Goal: Contribute content: Contribute content

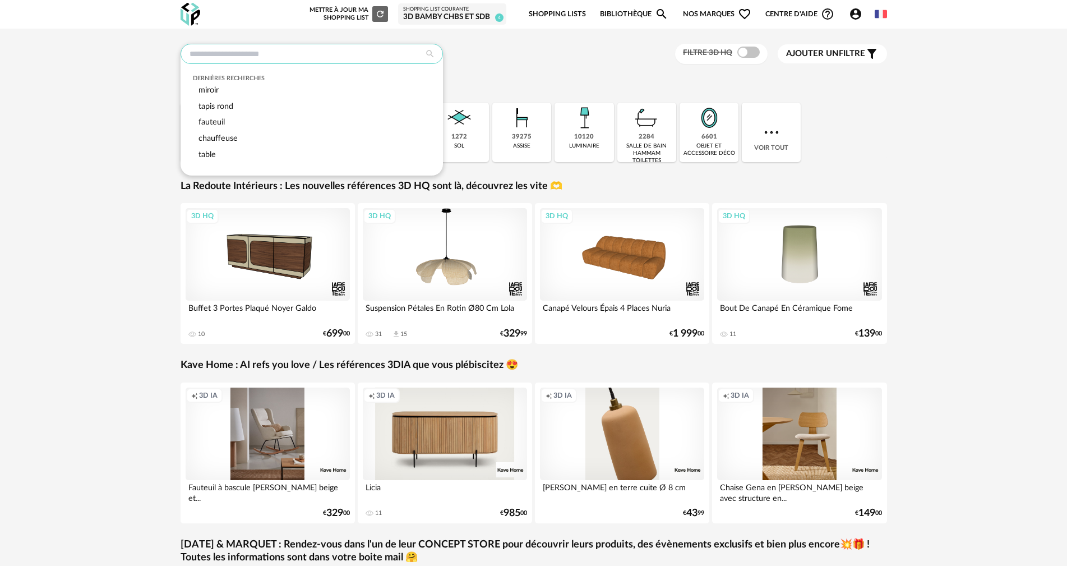
click at [343, 57] on input "text" at bounding box center [312, 54] width 262 height 20
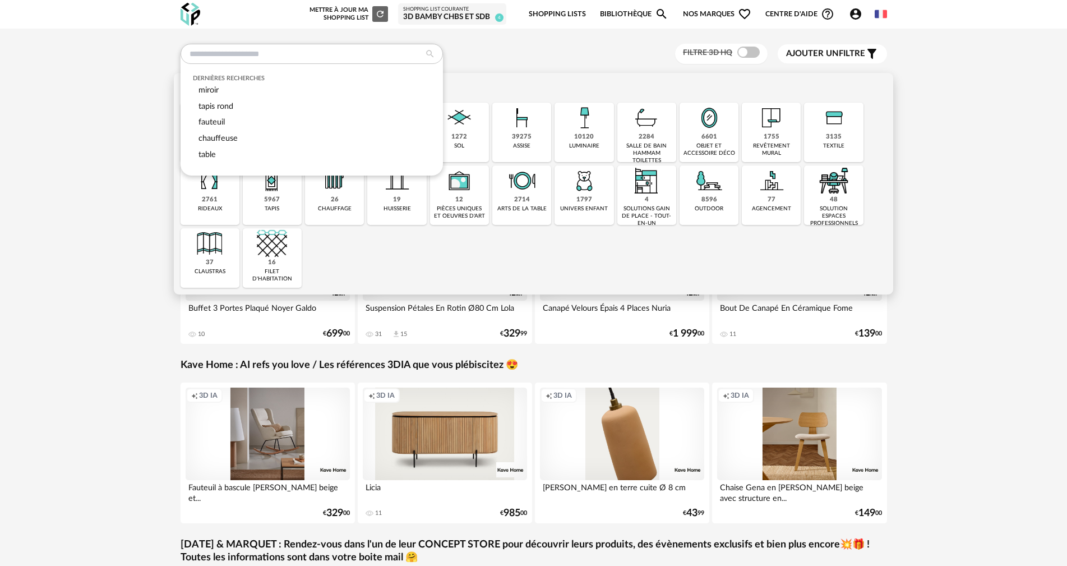
click at [650, 123] on img at bounding box center [646, 118] width 30 height 30
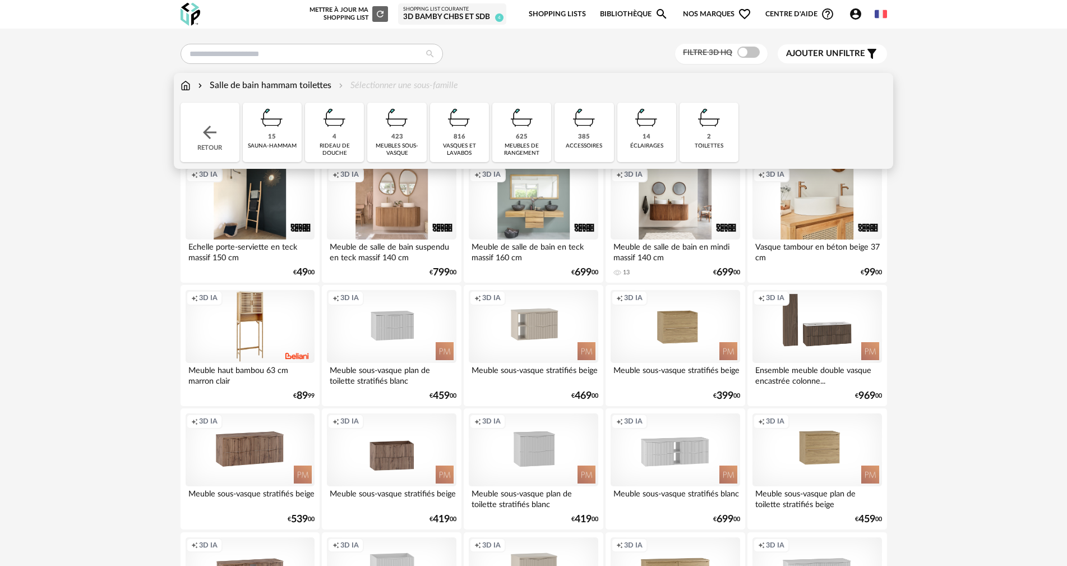
click at [578, 128] on img at bounding box center [584, 118] width 30 height 30
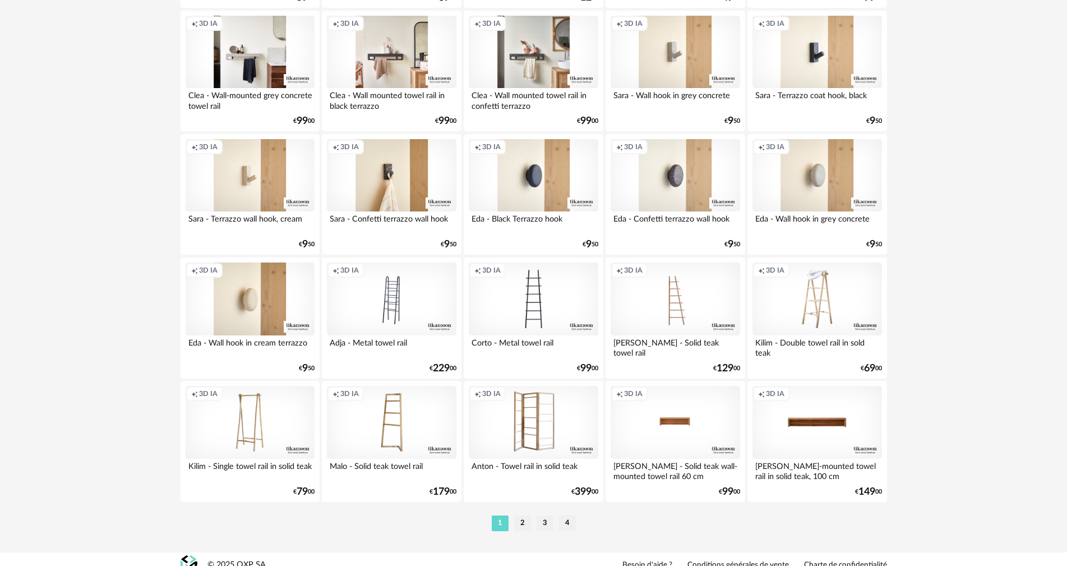
scroll to position [2137, 0]
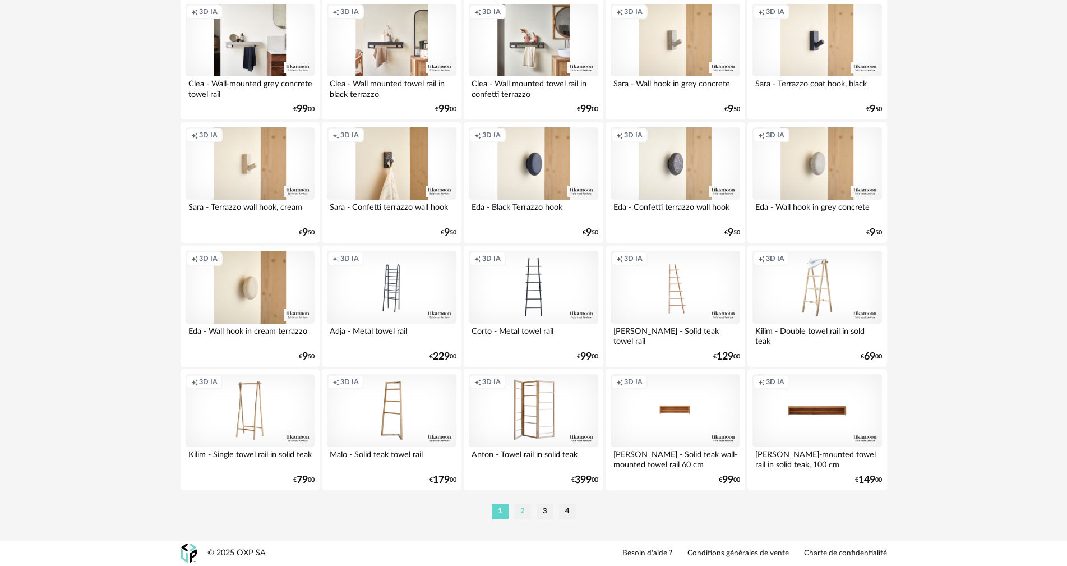
click at [520, 508] on li "2" at bounding box center [522, 511] width 17 height 16
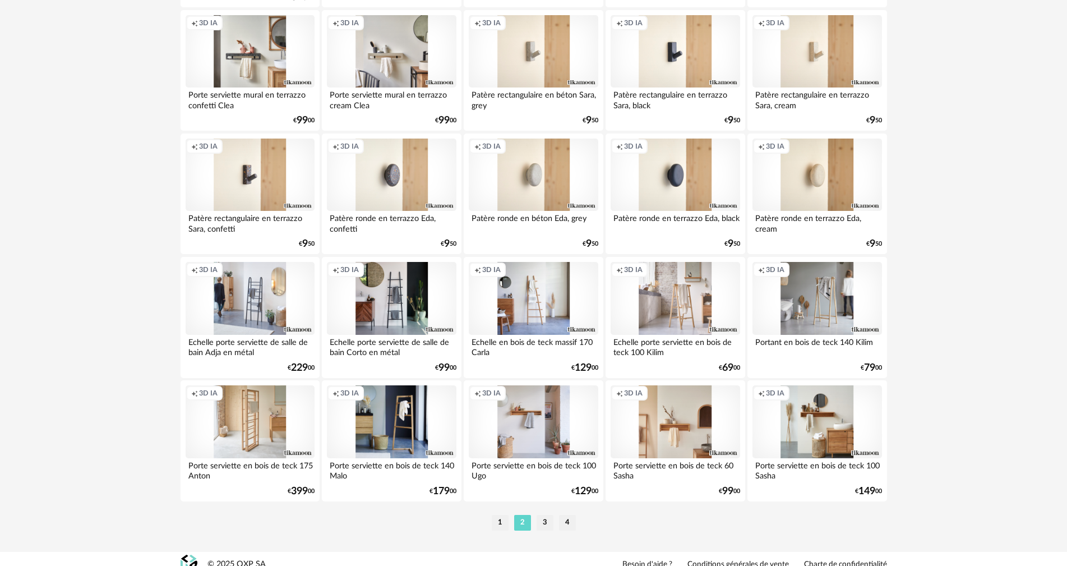
scroll to position [2137, 0]
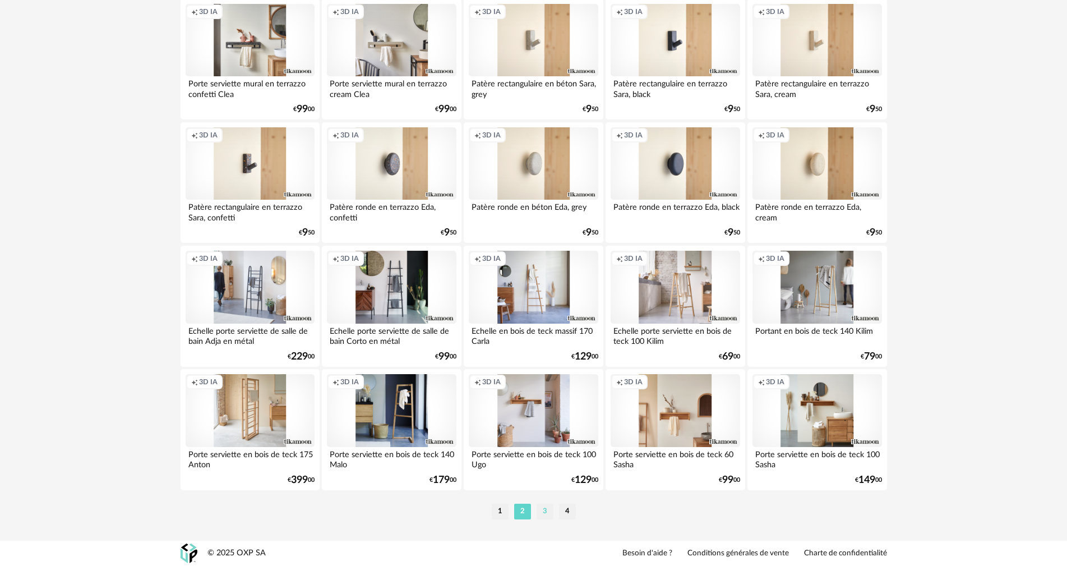
click at [548, 510] on li "3" at bounding box center [545, 511] width 17 height 16
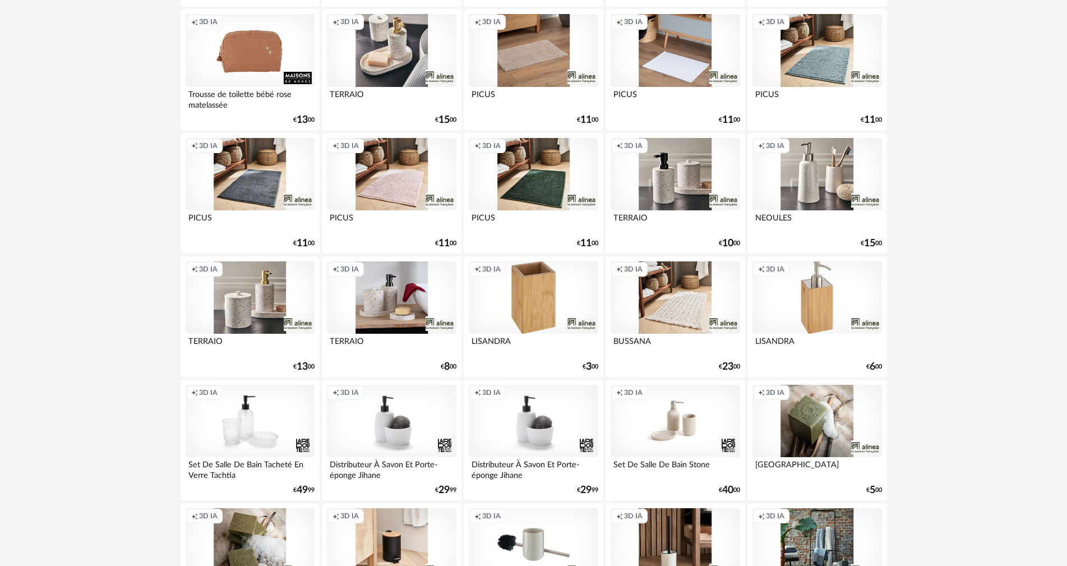
scroll to position [1514, 0]
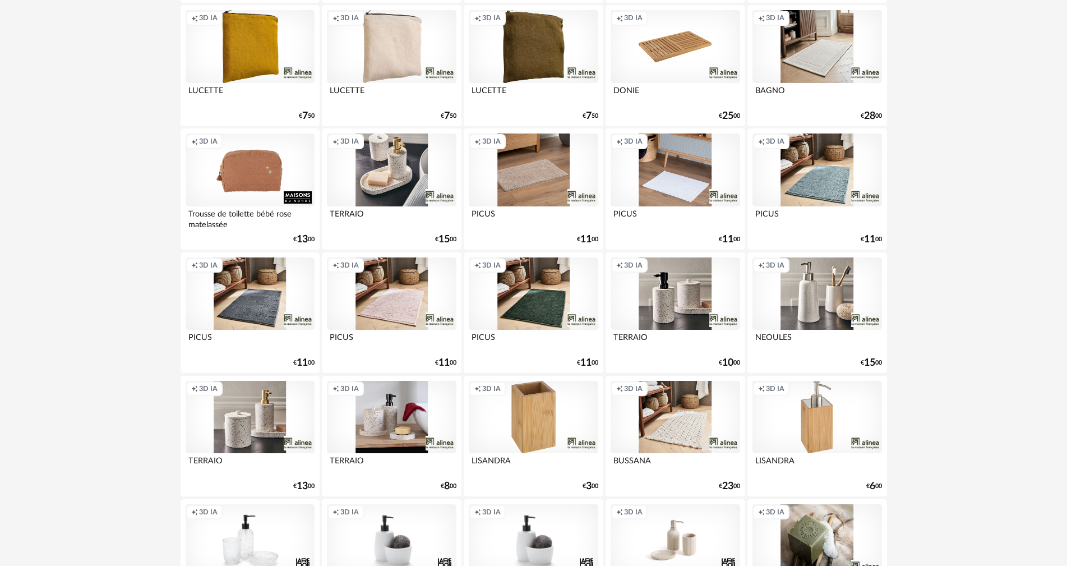
click at [403, 301] on div "Creation icon 3D IA" at bounding box center [391, 293] width 129 height 73
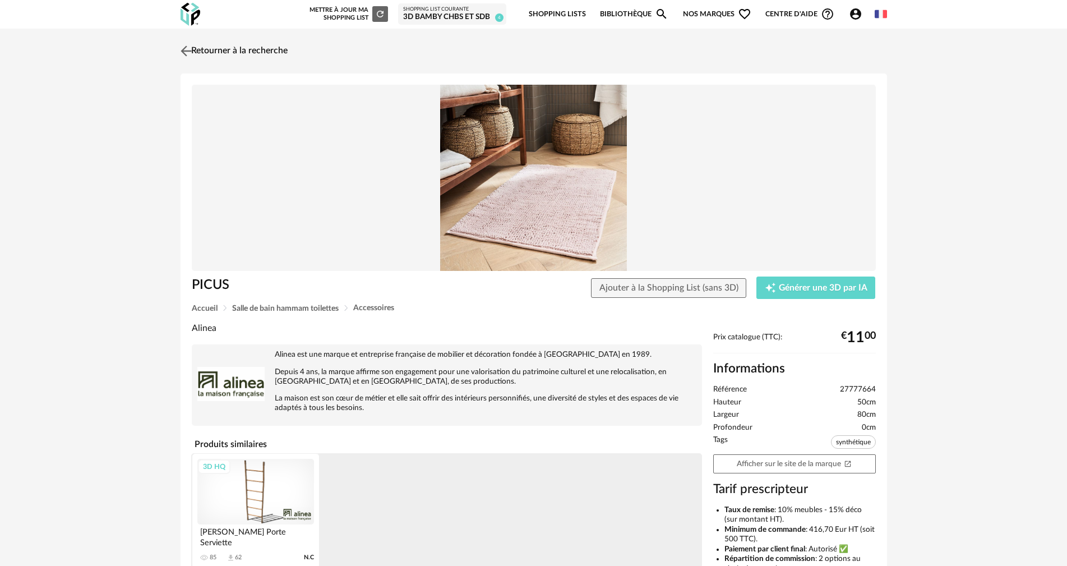
click at [184, 52] on img at bounding box center [186, 51] width 16 height 16
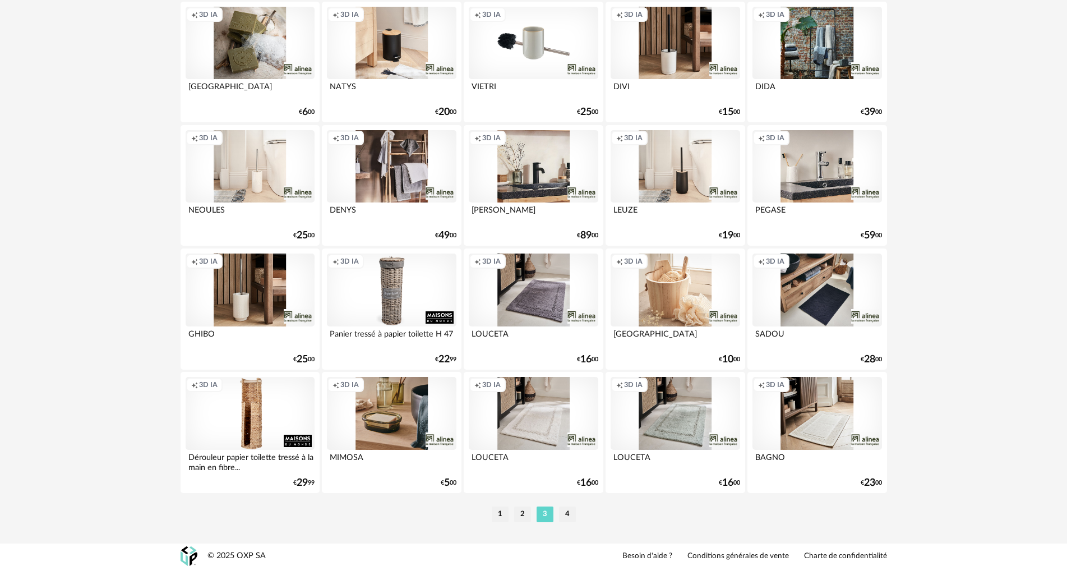
scroll to position [2137, 0]
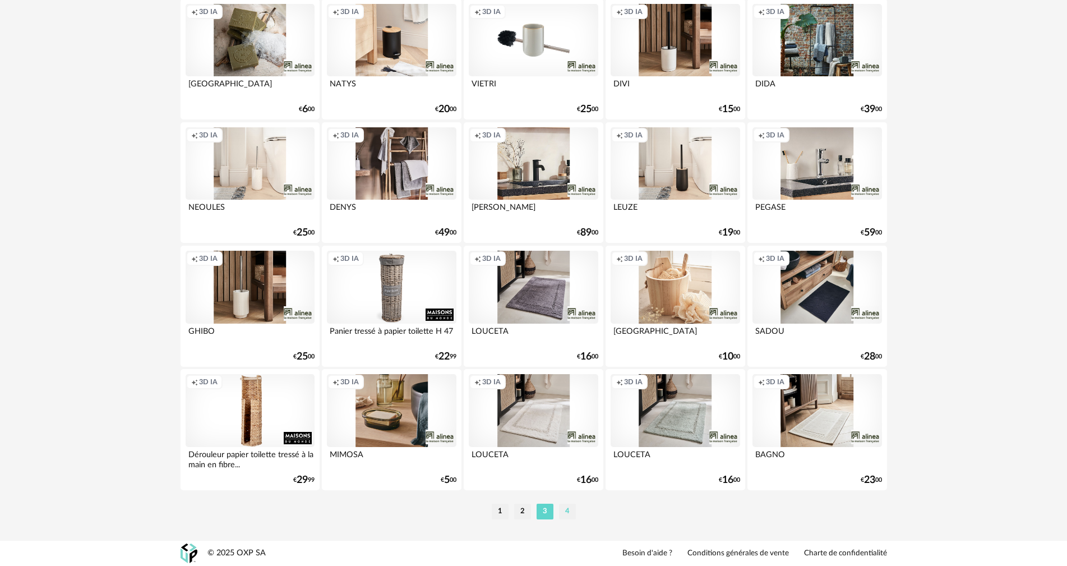
click at [568, 512] on li "4" at bounding box center [567, 511] width 17 height 16
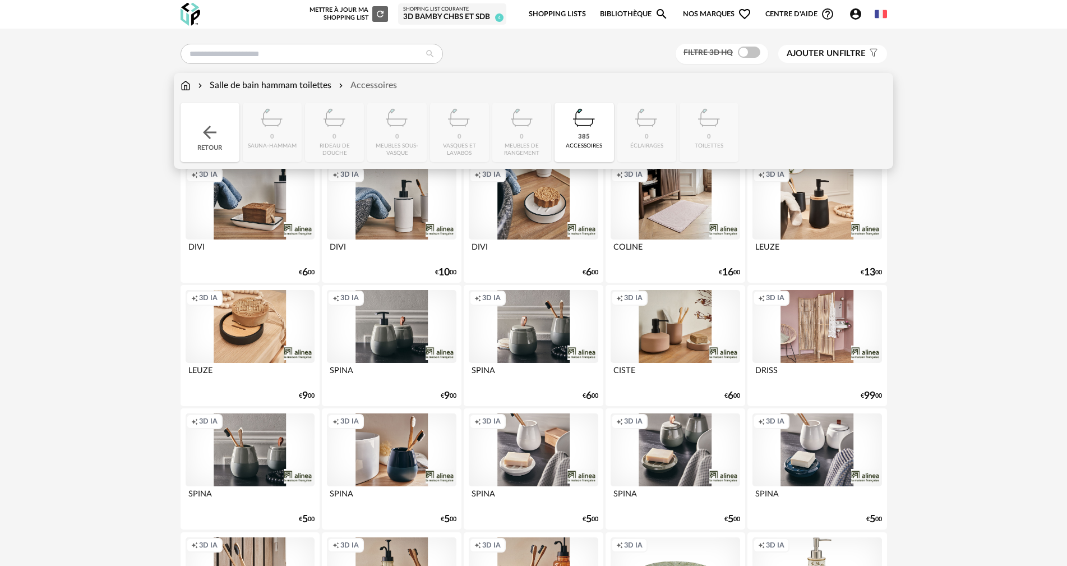
click at [274, 83] on div "Salle de bain hammam toilettes" at bounding box center [264, 85] width 136 height 13
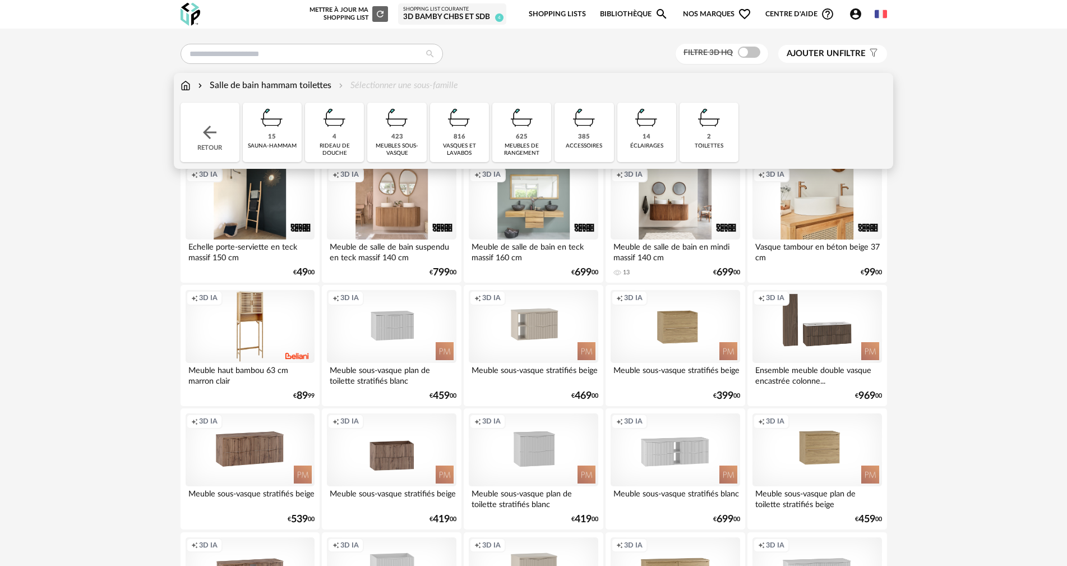
click at [525, 140] on div "625" at bounding box center [522, 137] width 12 height 8
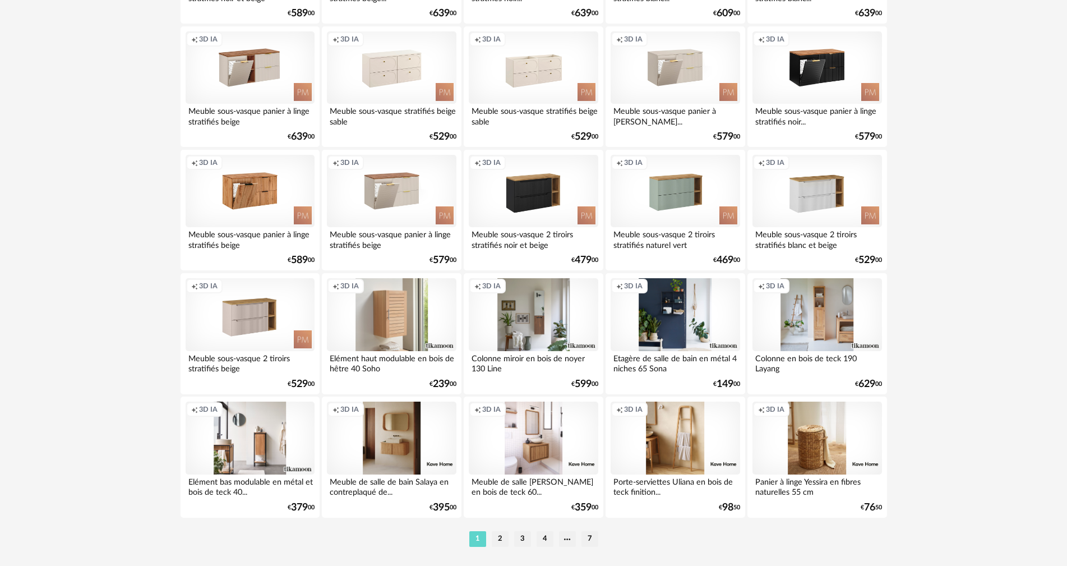
scroll to position [2137, 0]
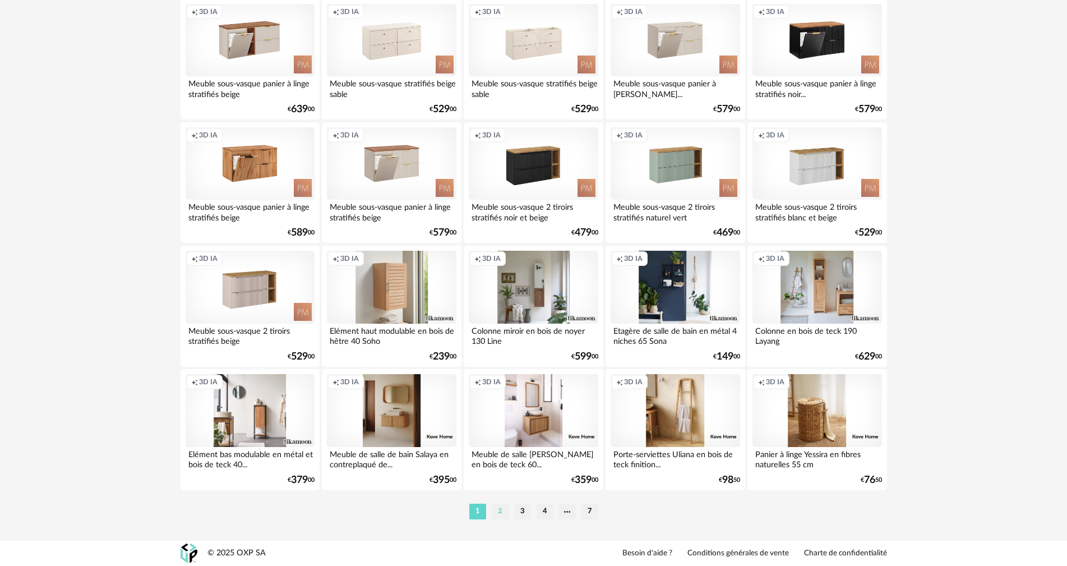
click at [500, 506] on li "2" at bounding box center [500, 511] width 17 height 16
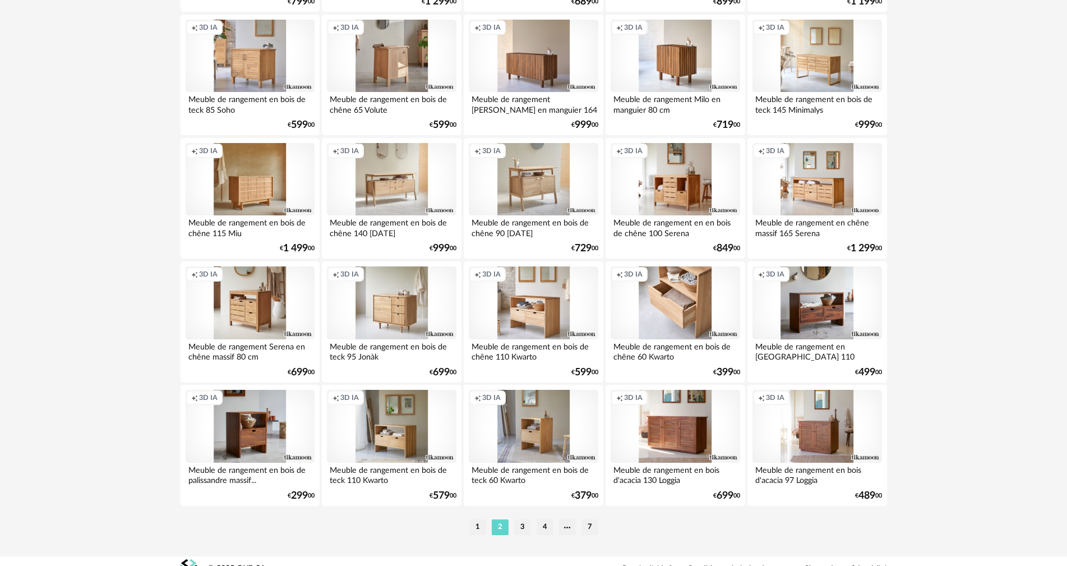
scroll to position [2137, 0]
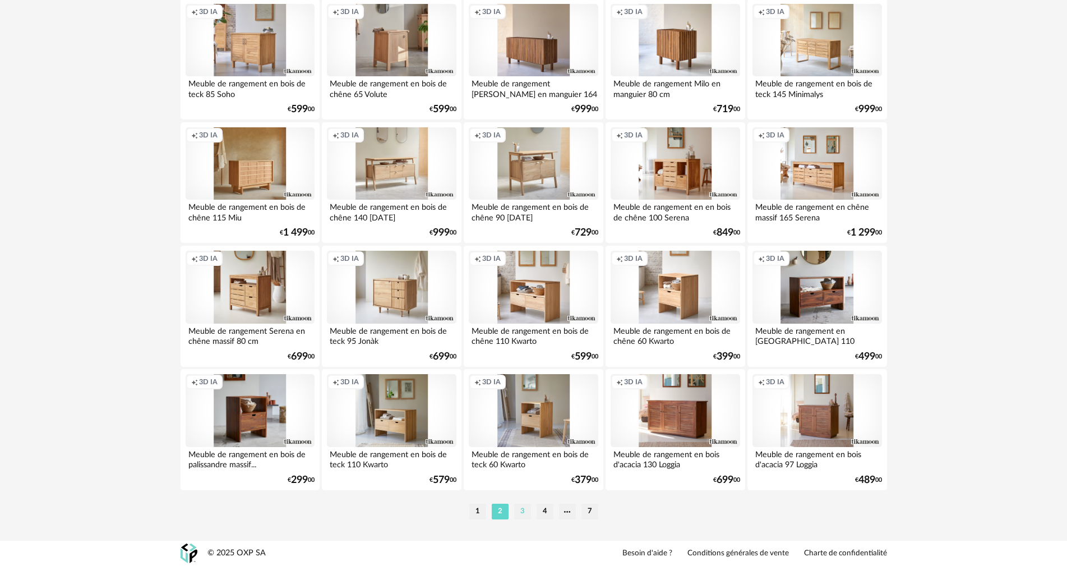
click at [522, 514] on li "3" at bounding box center [522, 511] width 17 height 16
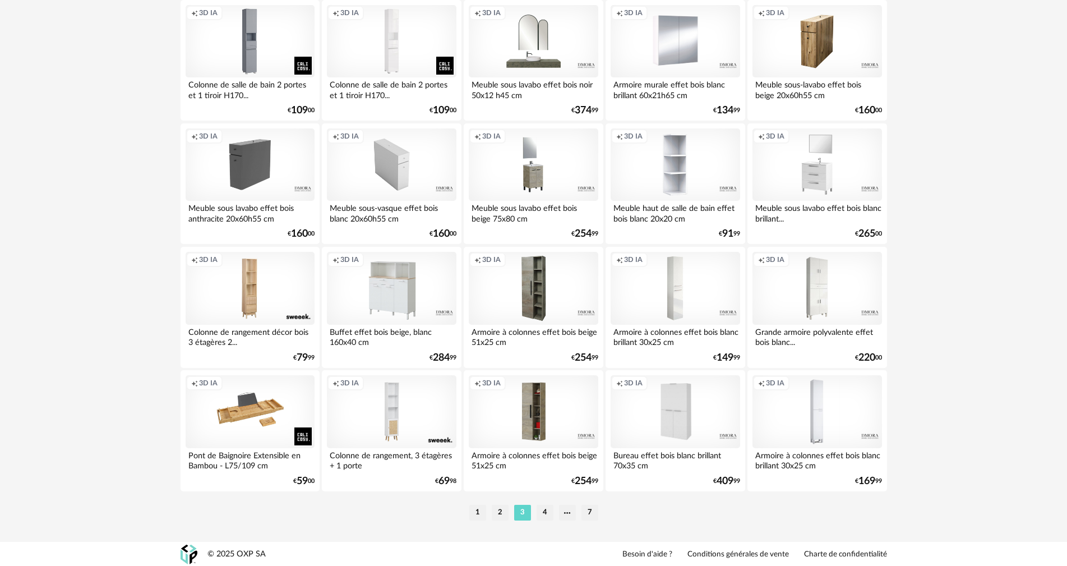
scroll to position [2137, 0]
click at [547, 510] on li "4" at bounding box center [545, 511] width 17 height 16
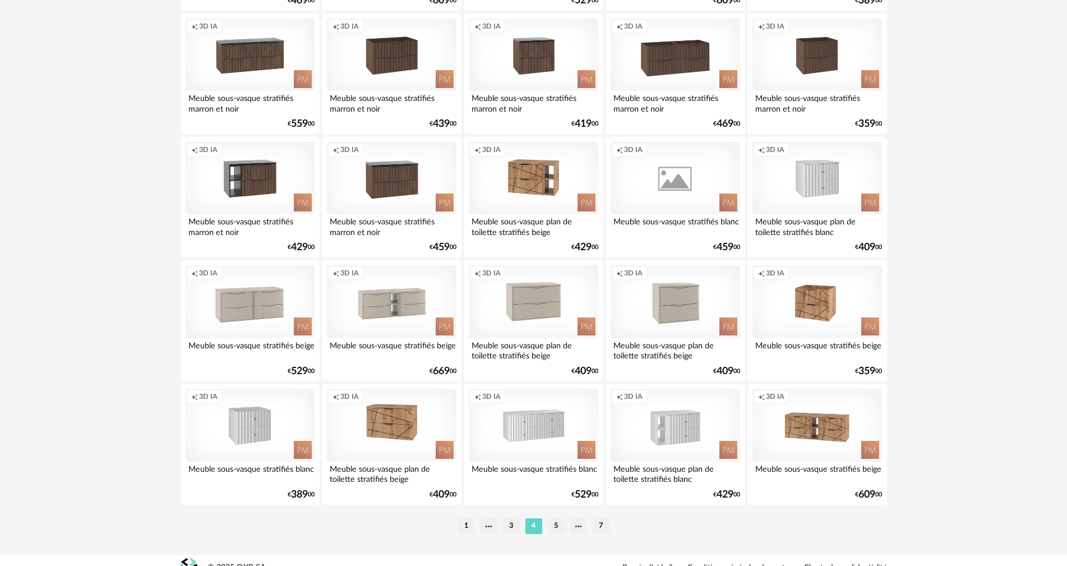
scroll to position [2137, 0]
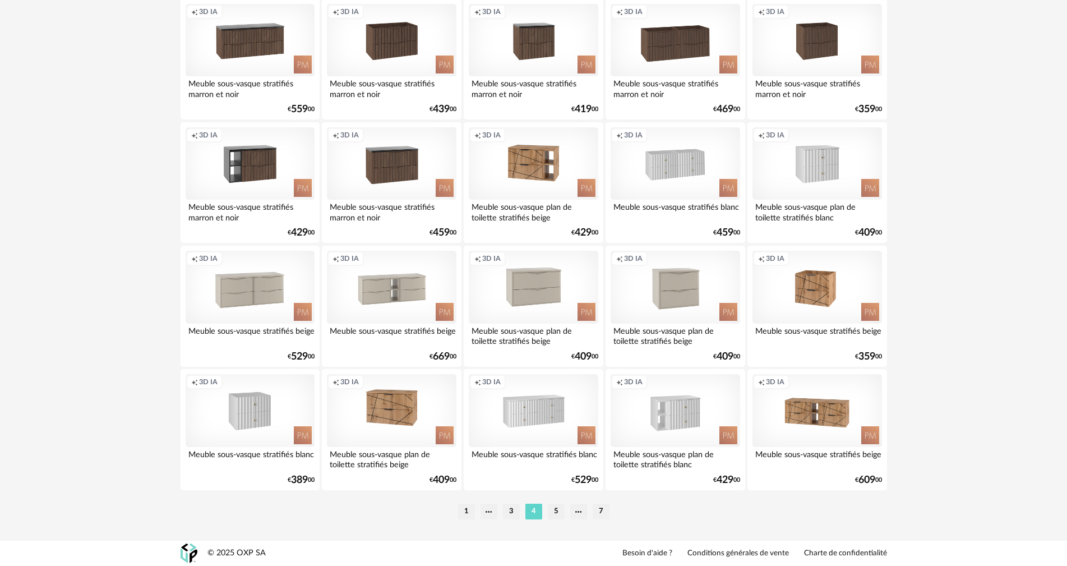
click at [551, 509] on li "5" at bounding box center [556, 511] width 17 height 16
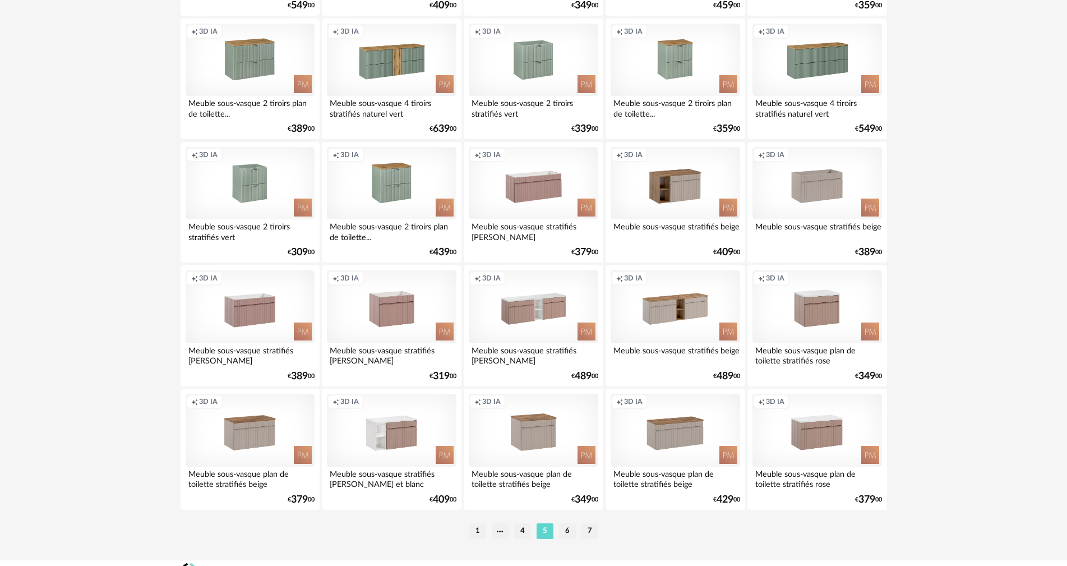
scroll to position [2137, 0]
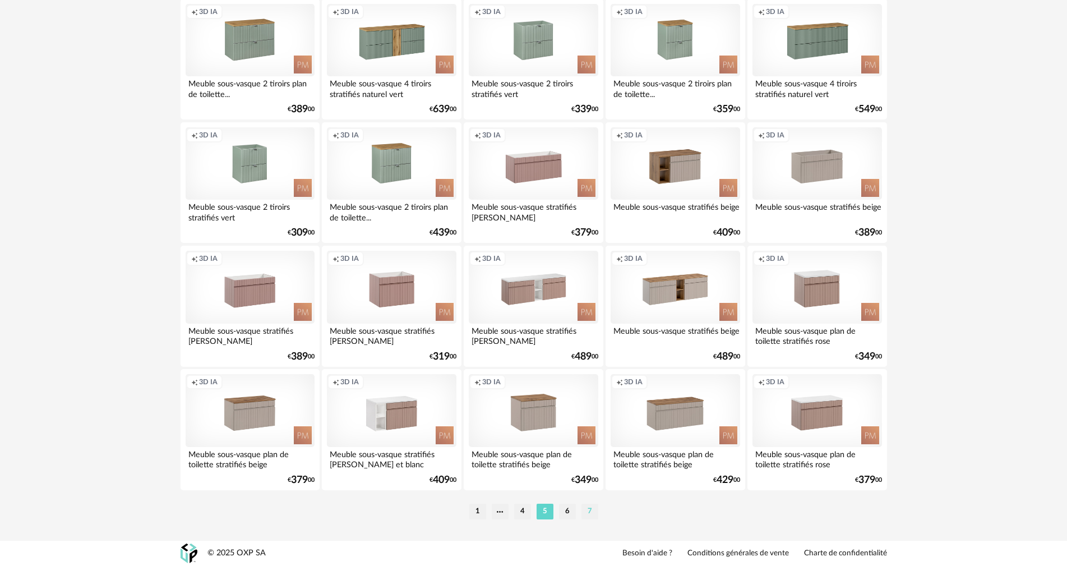
click at [581, 509] on li "7" at bounding box center [589, 511] width 17 height 16
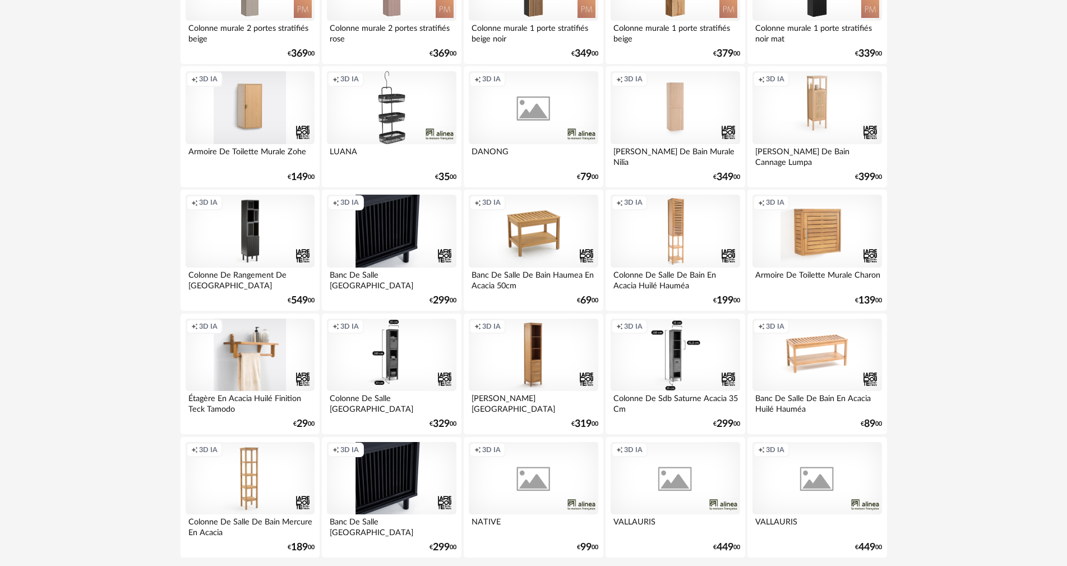
scroll to position [286, 0]
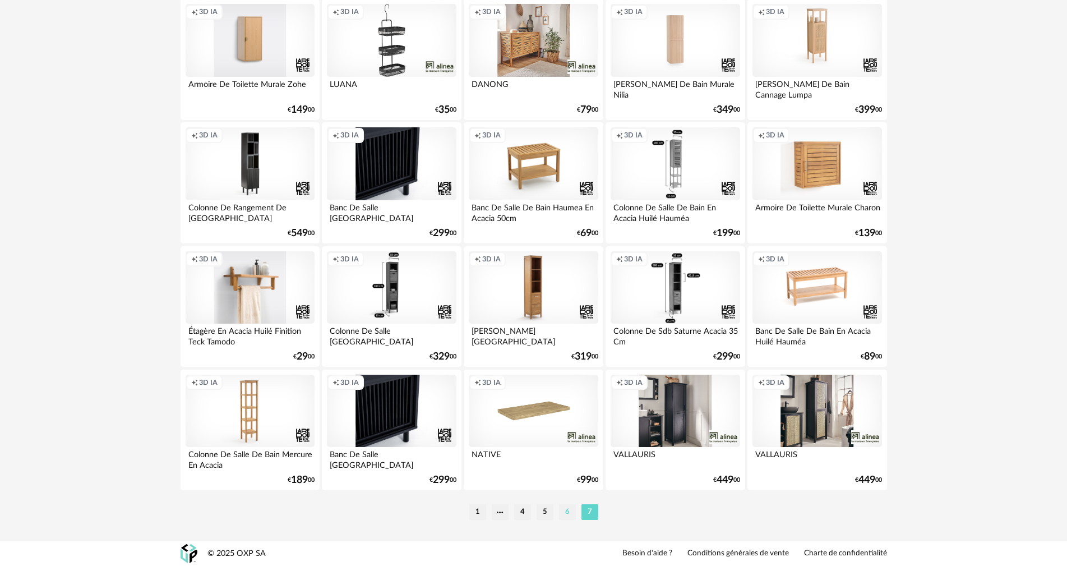
click at [560, 516] on li "6" at bounding box center [567, 512] width 17 height 16
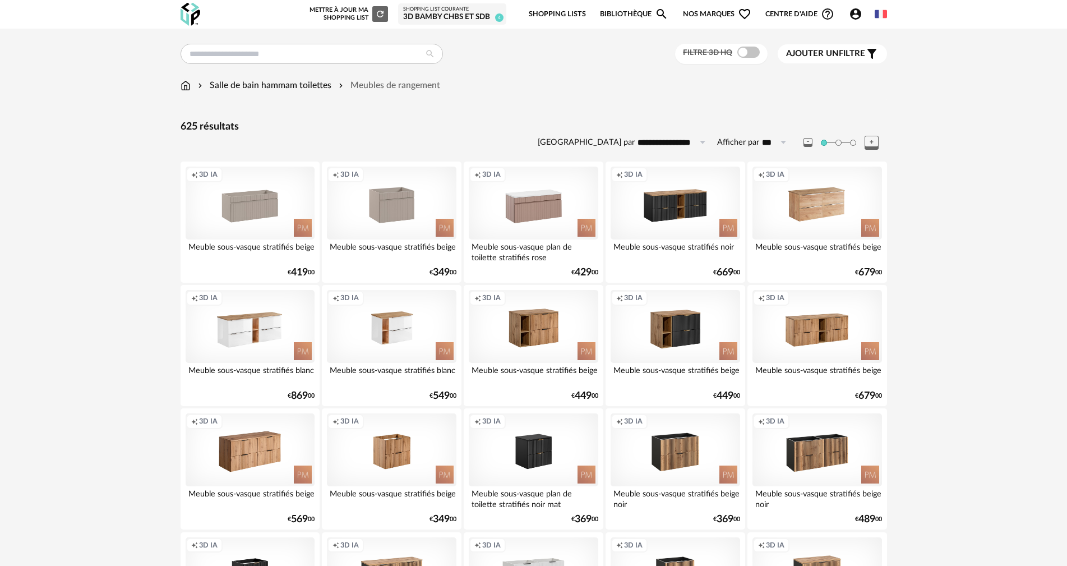
click at [860, 19] on icon "Account Circle icon" at bounding box center [855, 13] width 13 height 13
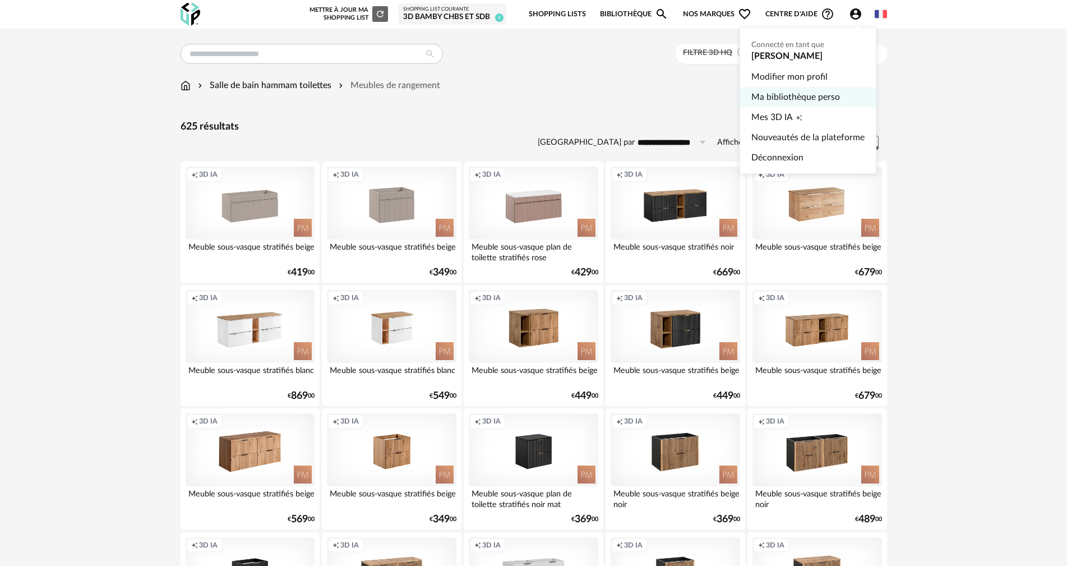
click at [778, 99] on link "Ma bibliothèque perso" at bounding box center [807, 97] width 113 height 20
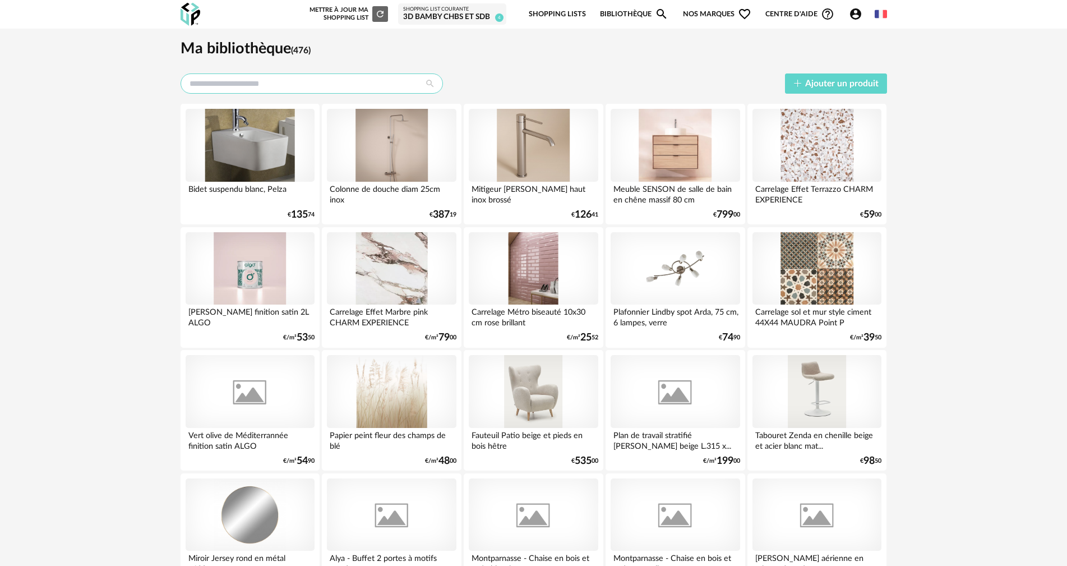
click at [381, 86] on input "text" at bounding box center [312, 83] width 262 height 20
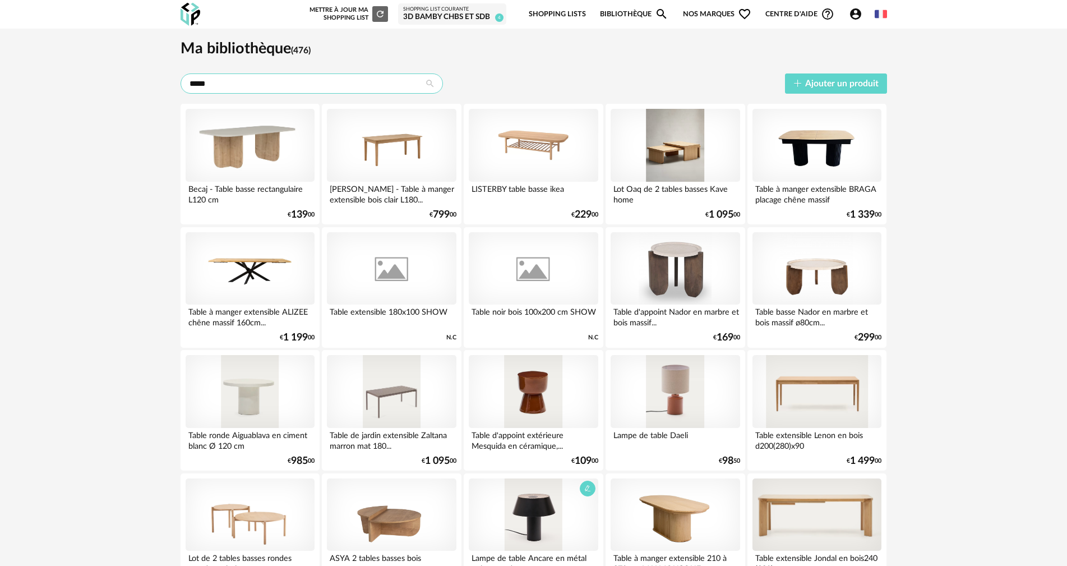
type input "*****"
click at [659, 12] on icon "Magnify icon" at bounding box center [661, 13] width 13 height 13
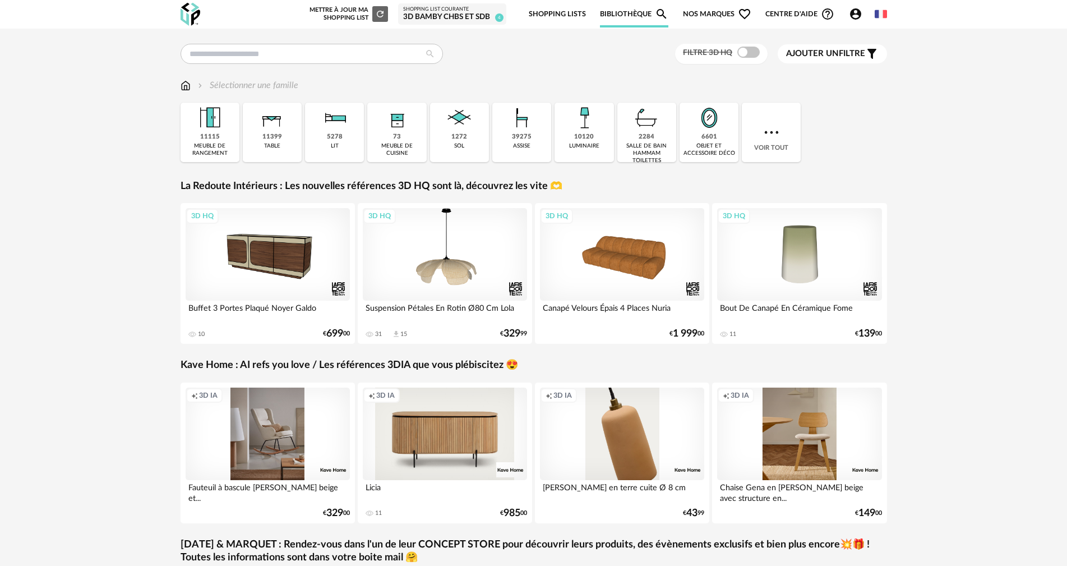
click at [857, 16] on icon "Account Circle icon" at bounding box center [855, 13] width 13 height 13
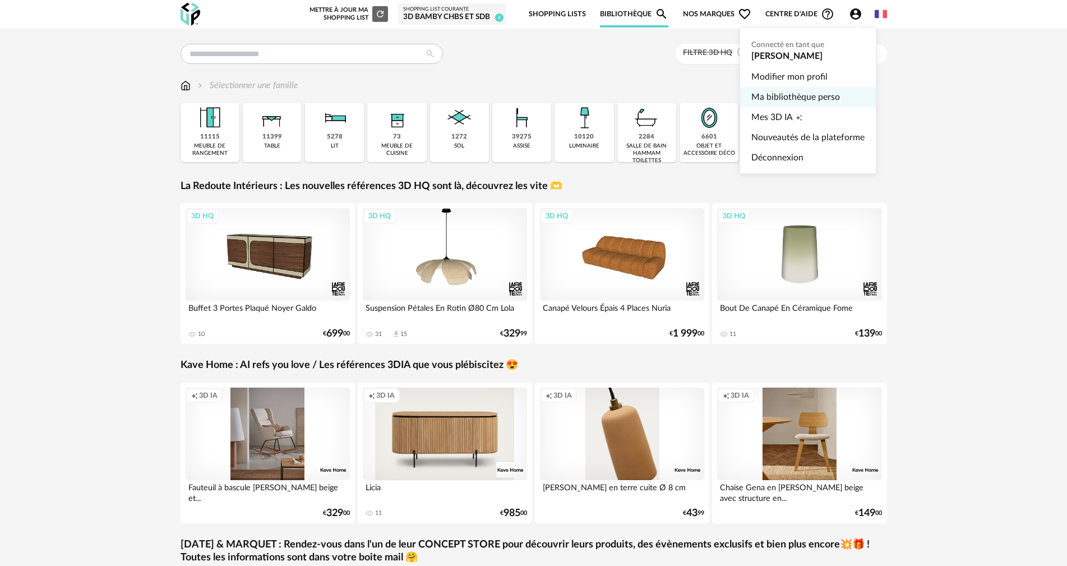
click at [783, 103] on link "Ma bibliothèque perso" at bounding box center [807, 97] width 113 height 20
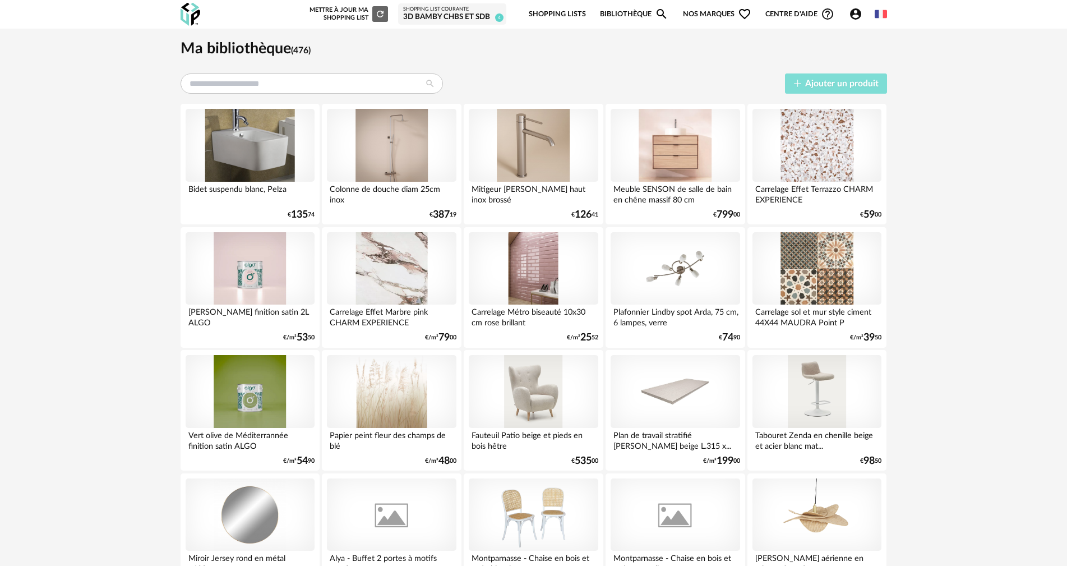
click at [816, 75] on button "Ajouter un produit" at bounding box center [836, 83] width 102 height 21
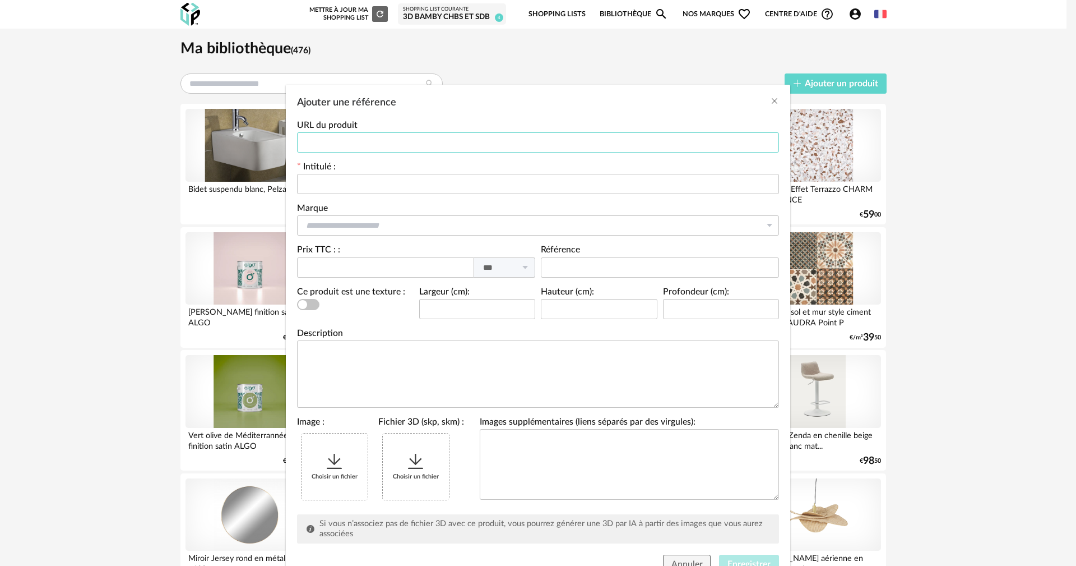
click at [350, 132] on input "Ajouter une référence" at bounding box center [538, 142] width 482 height 20
paste input "**********"
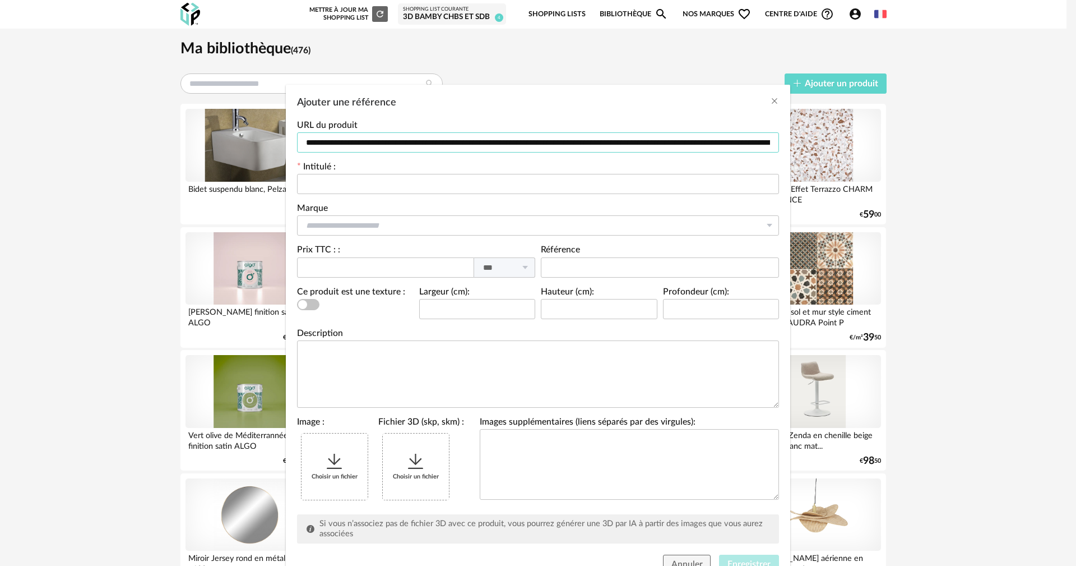
scroll to position [0, 259]
type input "**********"
click at [334, 183] on input "Ajouter une référence" at bounding box center [538, 184] width 482 height 20
click at [327, 185] on input "Ajouter une référence" at bounding box center [538, 184] width 482 height 20
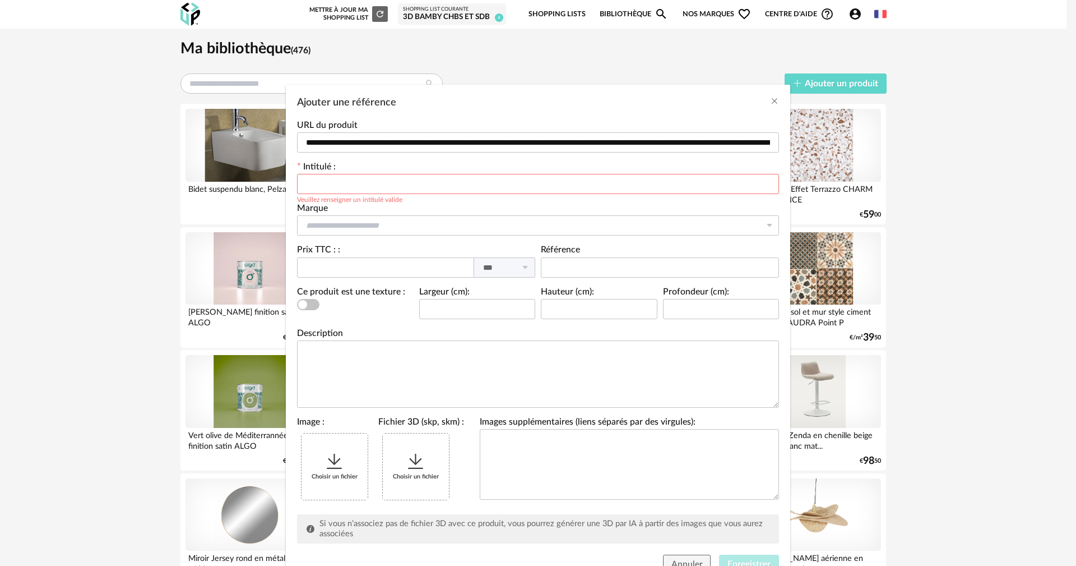
paste input "**********"
type input "**********"
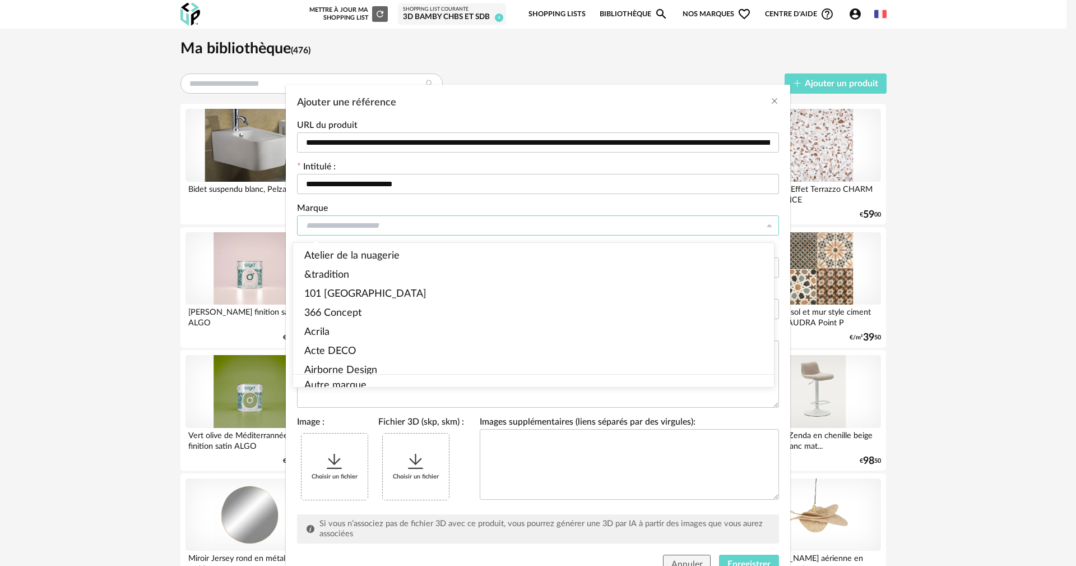
click at [325, 225] on input "Ajouter une référence" at bounding box center [538, 225] width 482 height 20
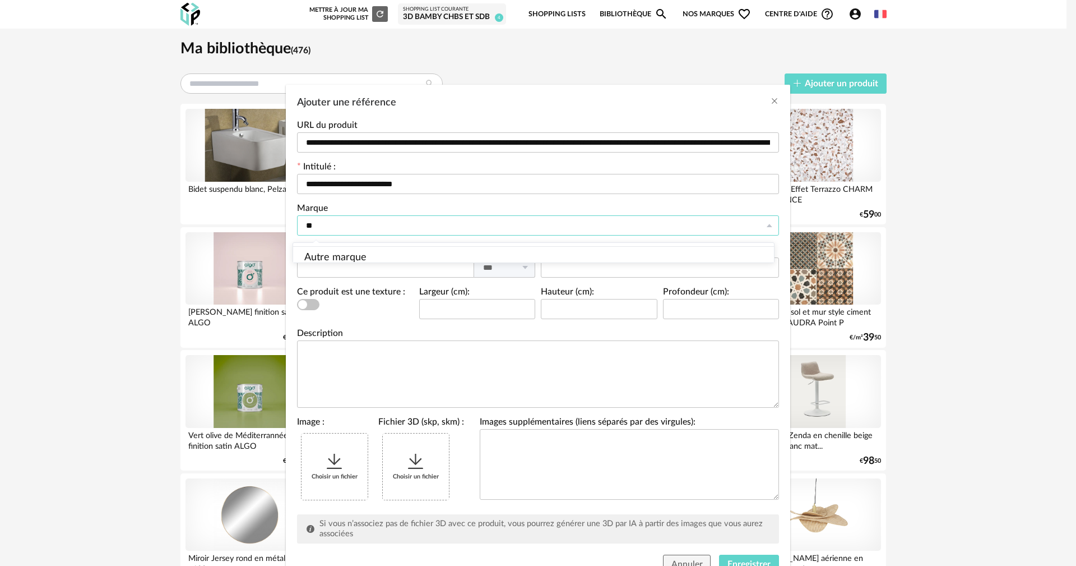
type input "*"
click at [335, 249] on li "Leroy Merlin" at bounding box center [538, 255] width 491 height 19
type input "**********"
click at [348, 269] on input "Ajouter une référence" at bounding box center [385, 267] width 177 height 20
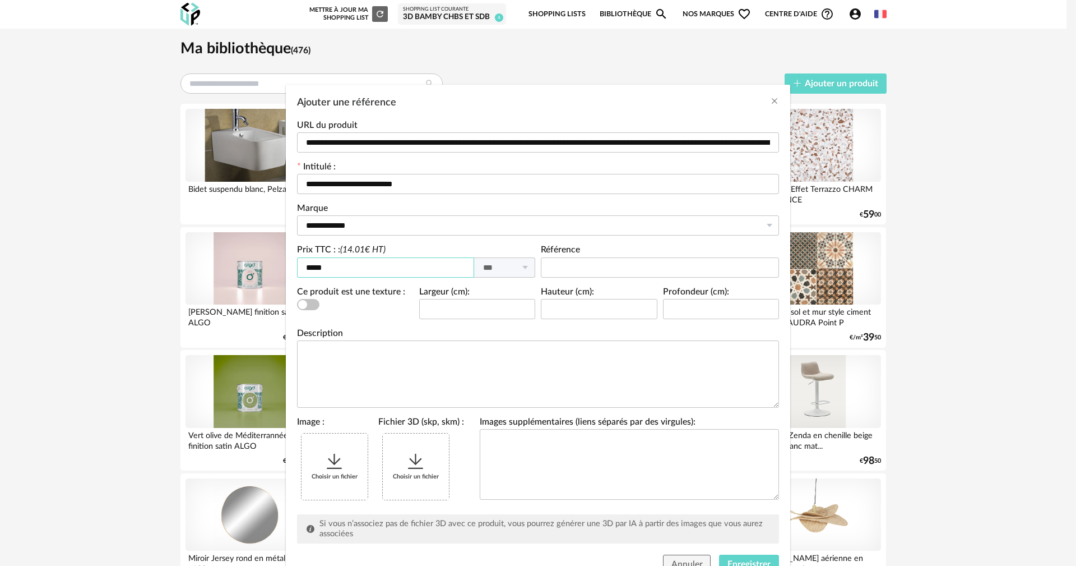
type input "*****"
click at [327, 472] on div "Choisir un fichier" at bounding box center [335, 466] width 66 height 66
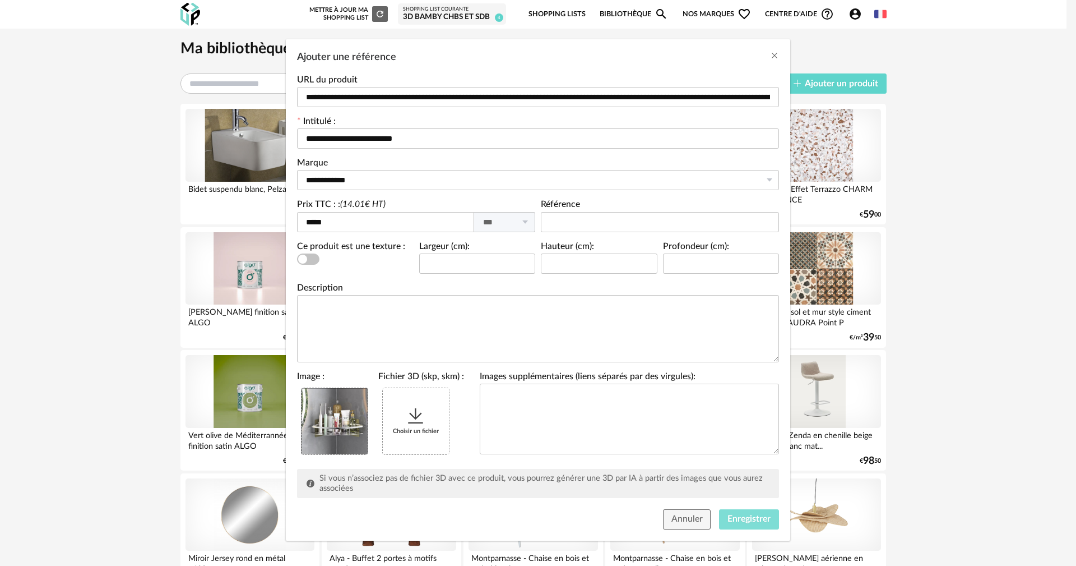
scroll to position [48, 0]
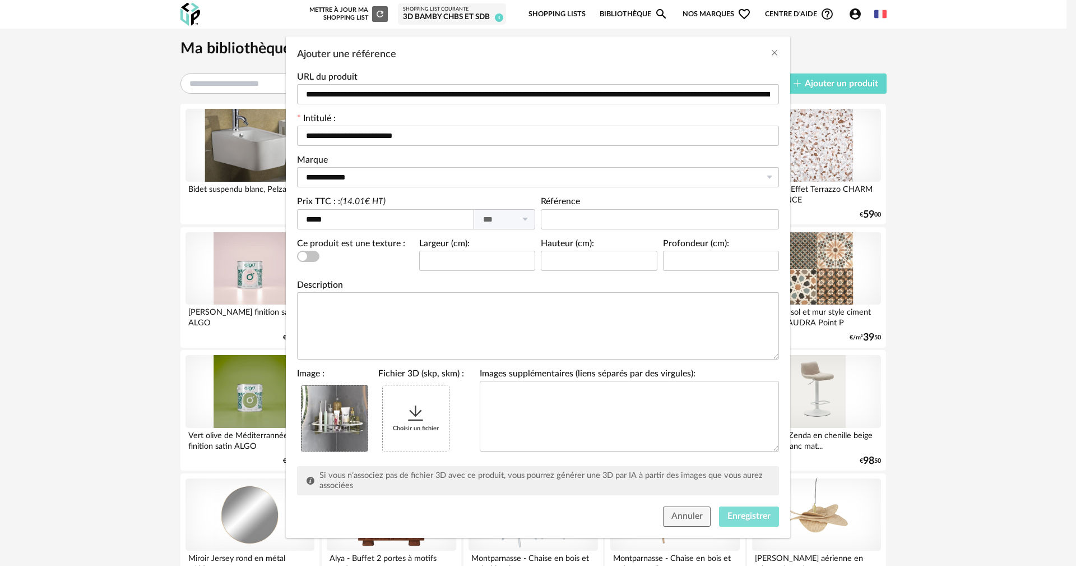
drag, startPoint x: 736, startPoint y: 515, endPoint x: 501, endPoint y: 392, distance: 264.3
click at [736, 514] on span "Enregistrer" at bounding box center [749, 515] width 43 height 9
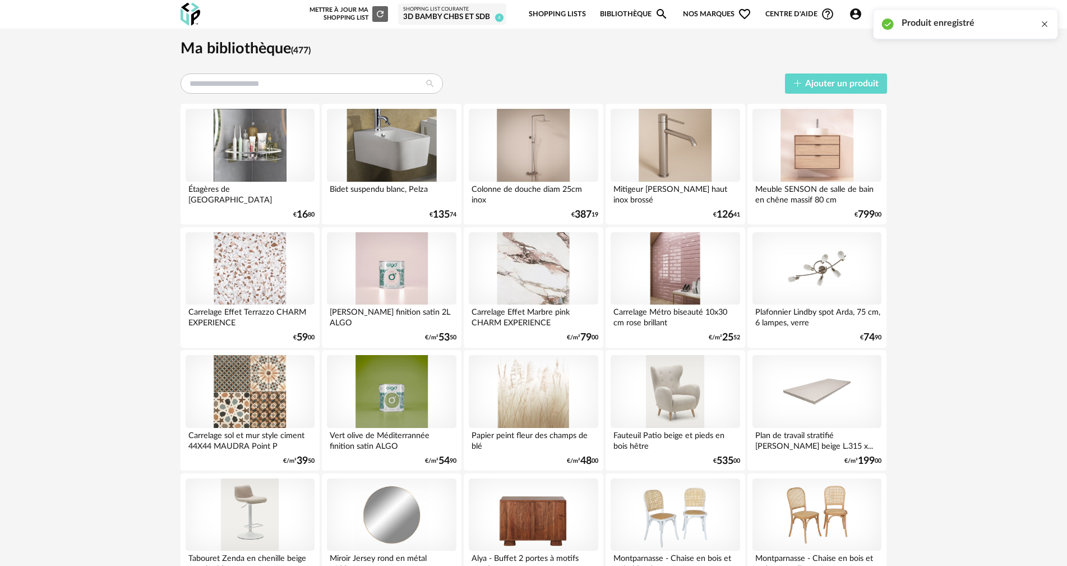
click at [1043, 28] on div at bounding box center [1044, 24] width 9 height 9
click at [262, 152] on div at bounding box center [250, 145] width 129 height 73
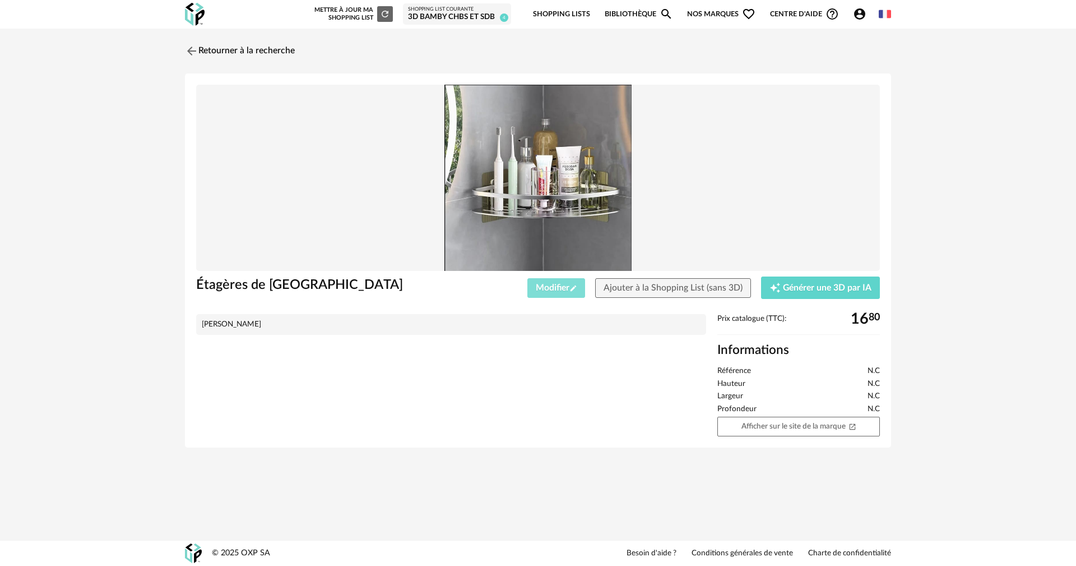
click at [554, 292] on span "Modifier Pencil icon" at bounding box center [556, 287] width 41 height 9
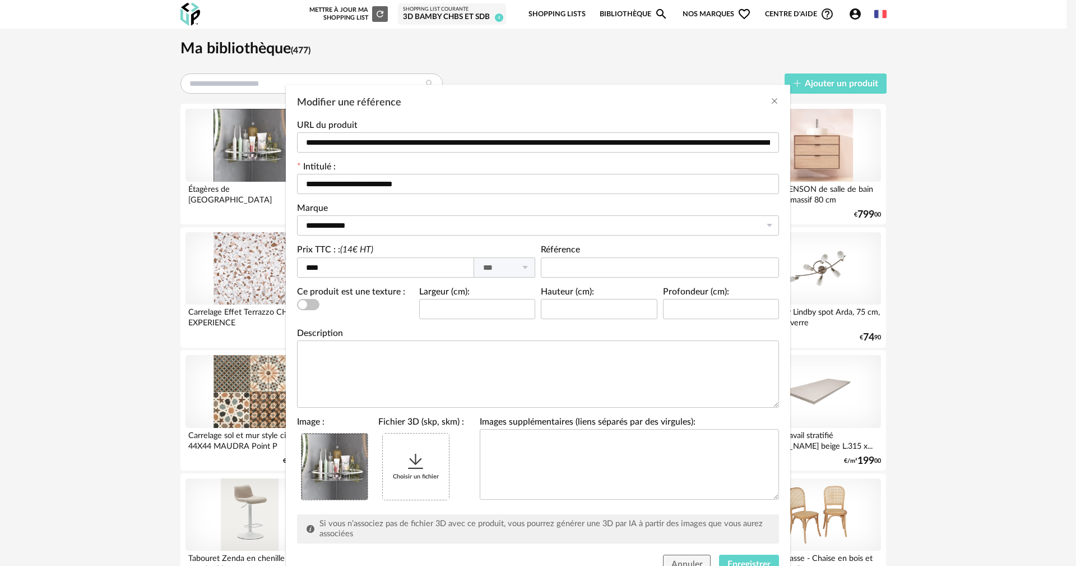
click at [423, 477] on div "Choisir un fichier" at bounding box center [416, 466] width 66 height 66
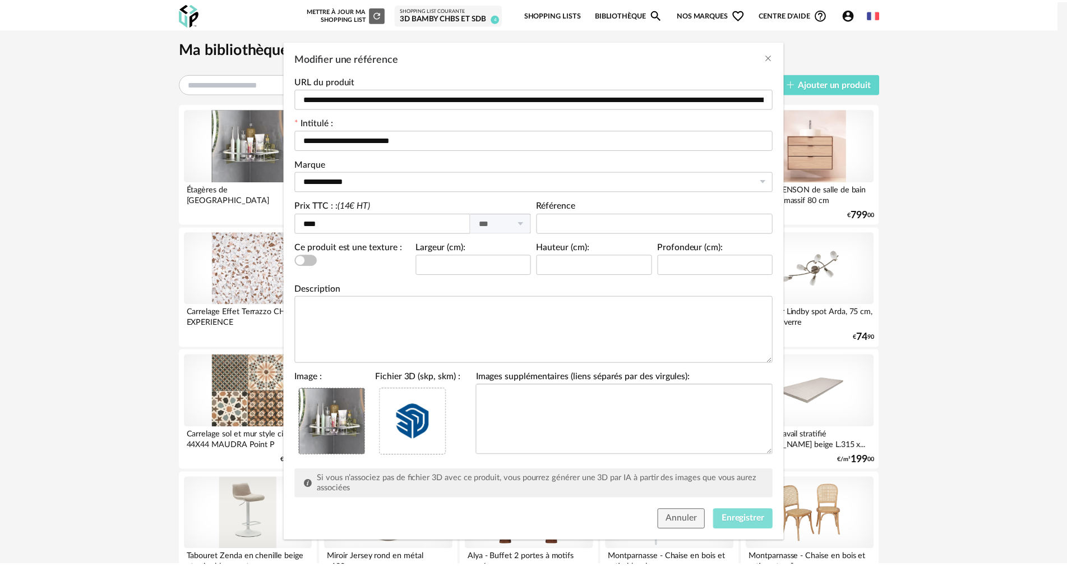
scroll to position [48, 0]
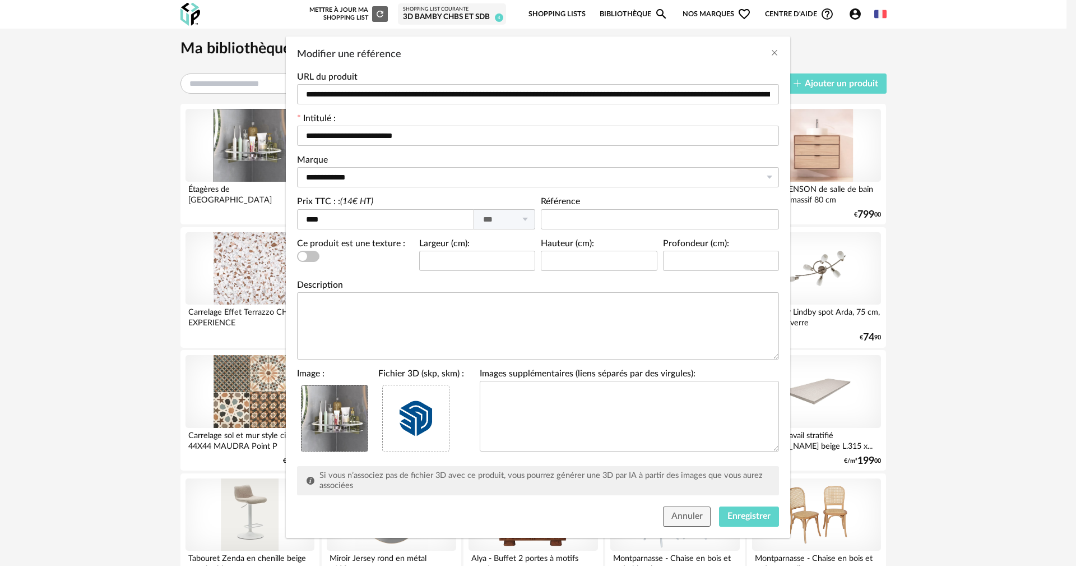
click at [742, 506] on div "Annuler Enregistrer" at bounding box center [538, 519] width 505 height 37
click at [739, 531] on div "Annuler Enregistrer" at bounding box center [538, 519] width 505 height 37
drag, startPoint x: 752, startPoint y: 515, endPoint x: 750, endPoint y: 509, distance: 6.9
click at [752, 514] on span "Enregistrer" at bounding box center [749, 515] width 43 height 9
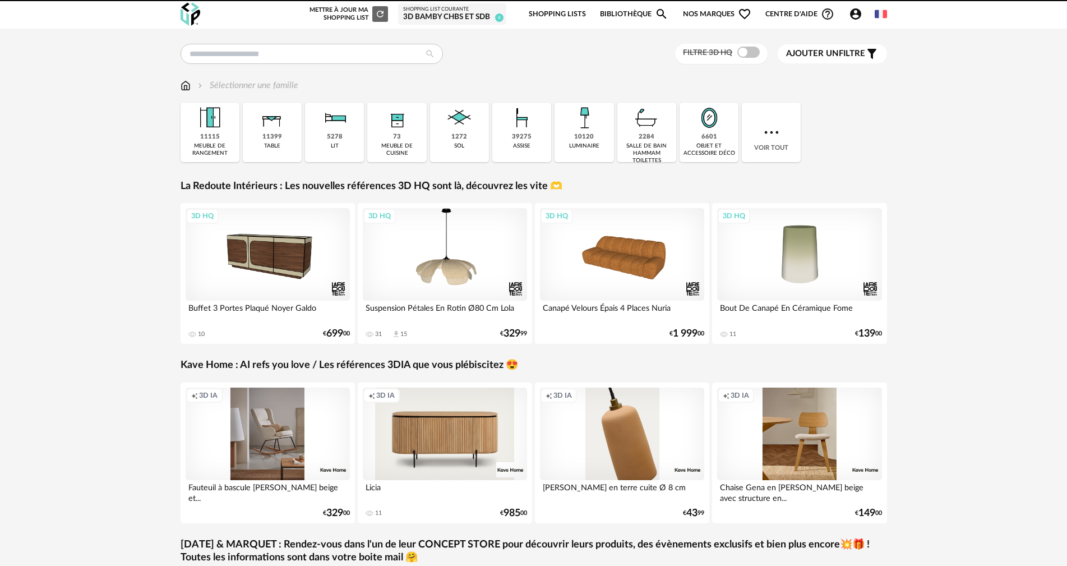
click at [853, 15] on icon "Account Circle icon" at bounding box center [855, 13] width 11 height 11
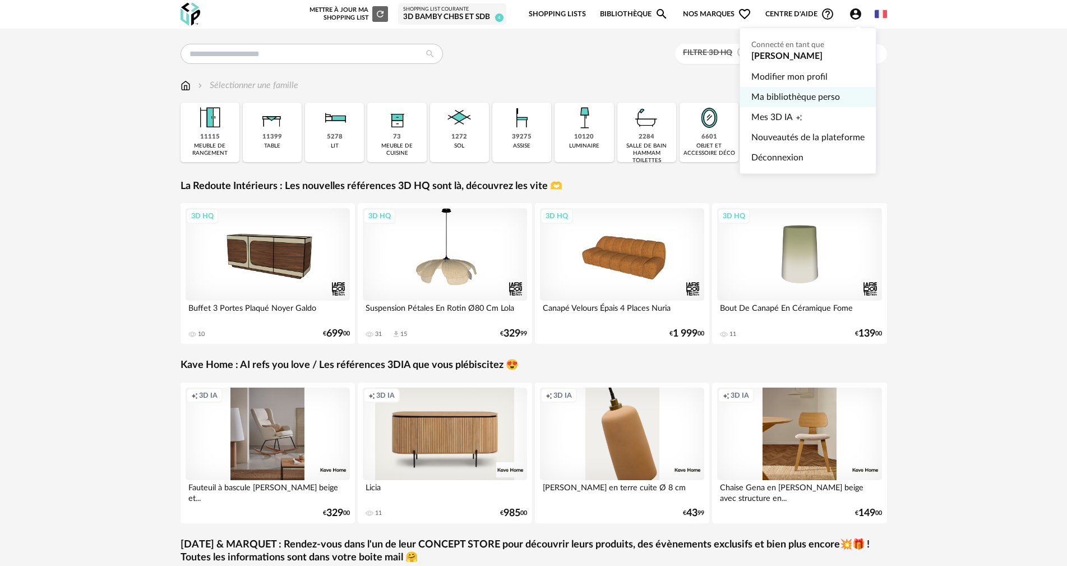
click at [760, 95] on link "Ma bibliothèque perso" at bounding box center [807, 97] width 113 height 20
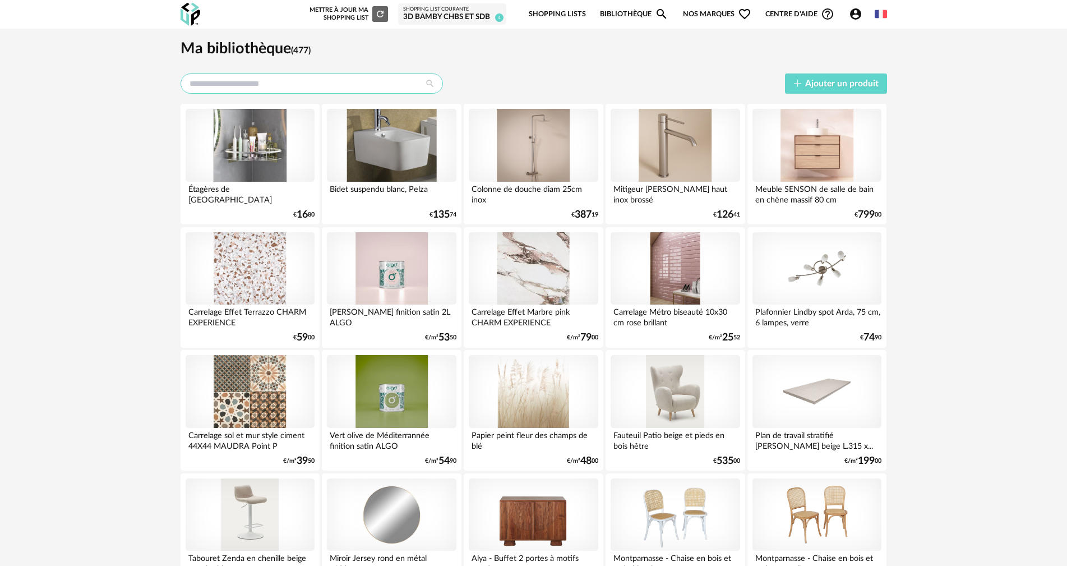
click at [305, 84] on input "text" at bounding box center [312, 83] width 262 height 20
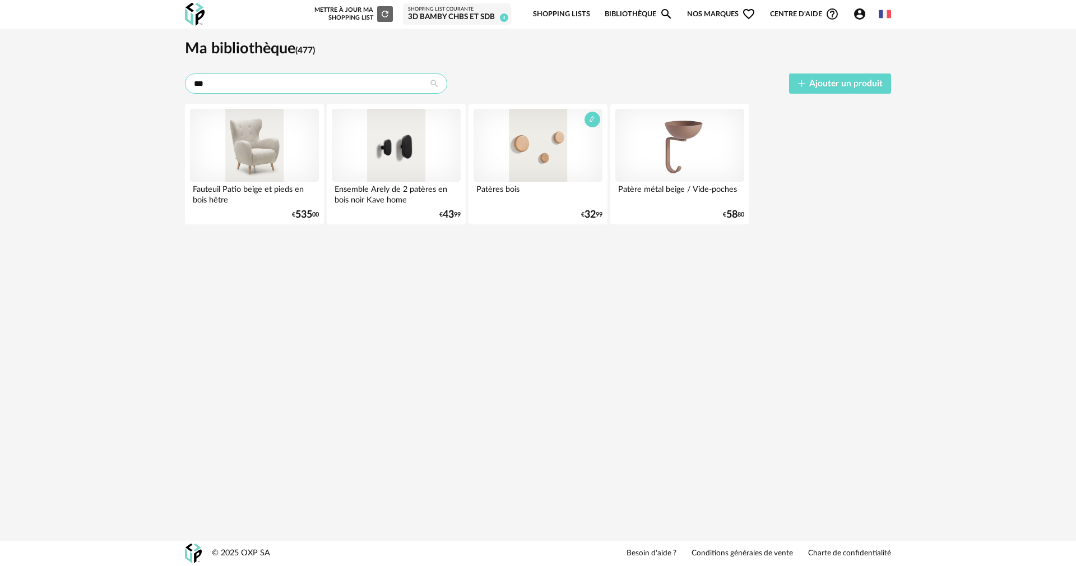
type input "***"
click at [525, 162] on div at bounding box center [538, 145] width 129 height 73
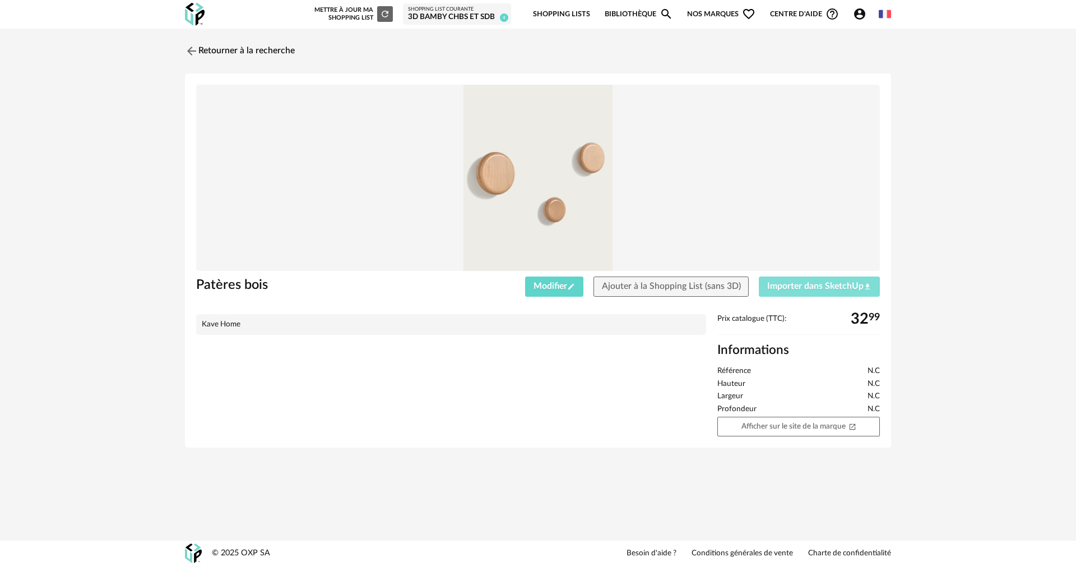
click at [824, 291] on button "Importer dans SketchUp Download icon" at bounding box center [819, 286] width 121 height 20
